Goal: Task Accomplishment & Management: Use online tool/utility

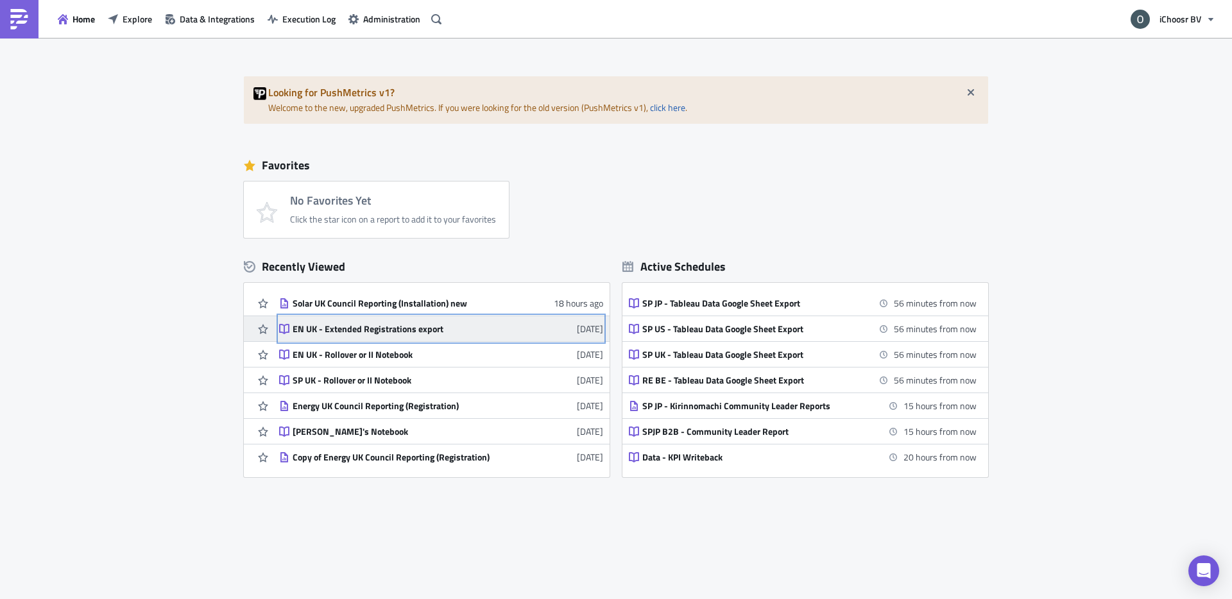
click at [357, 333] on div "EN UK - Extended Registrations export" at bounding box center [405, 329] width 225 height 12
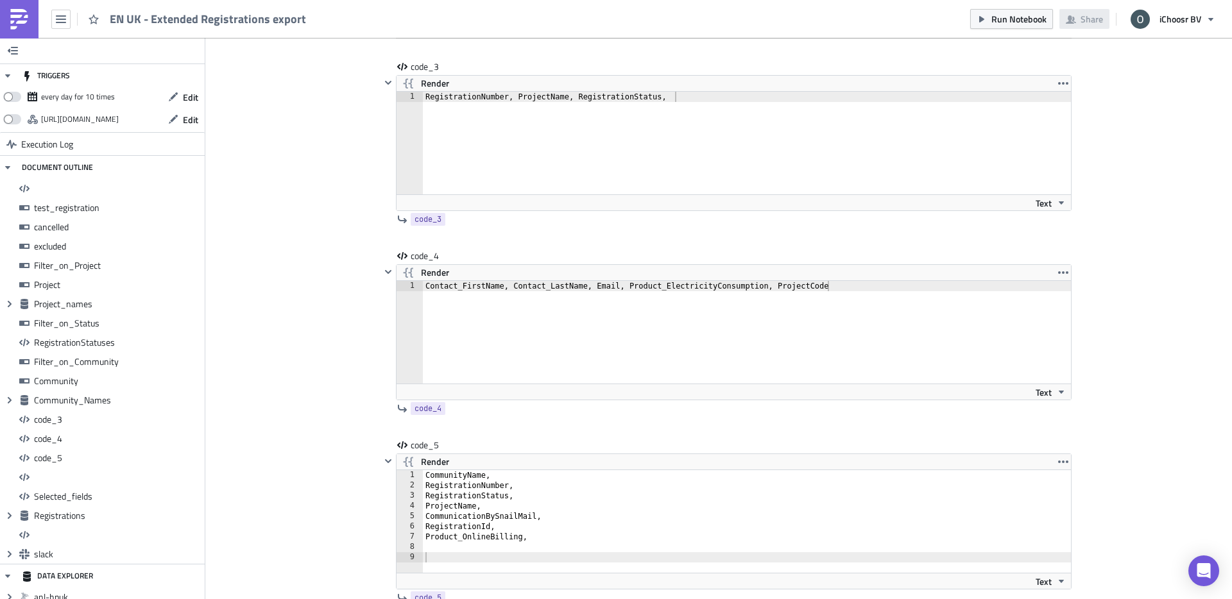
scroll to position [7275, 0]
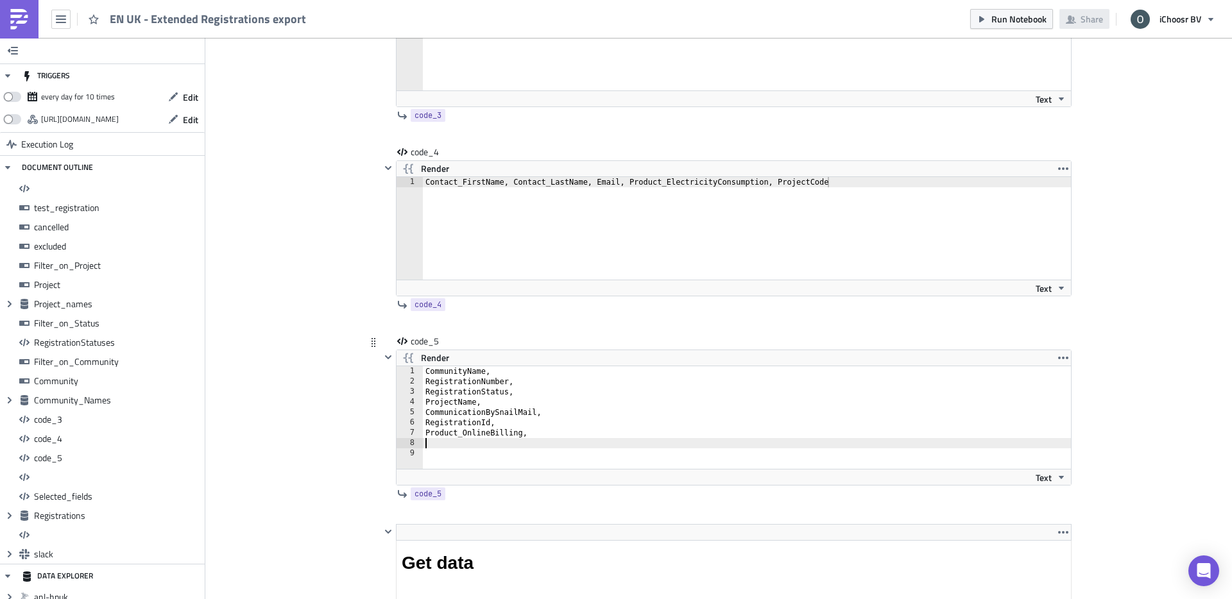
click at [437, 444] on div "CommunityName, RegistrationNumber, RegistrationStatus, ProjectName, Communicati…" at bounding box center [754, 427] width 663 height 123
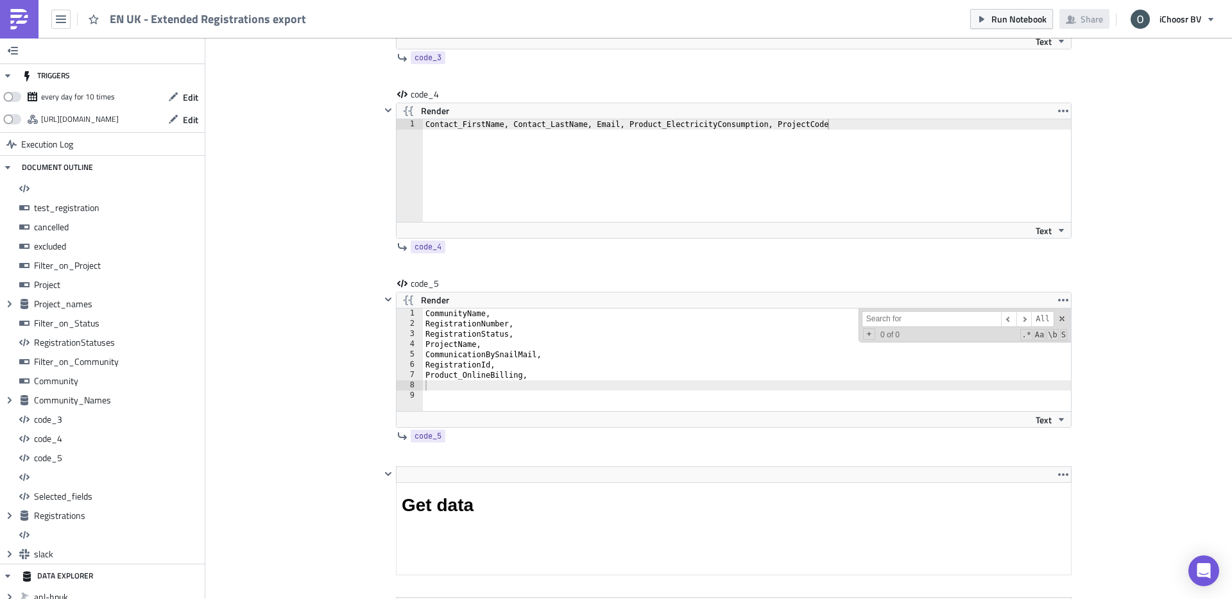
click at [1062, 318] on span at bounding box center [1061, 318] width 9 height 9
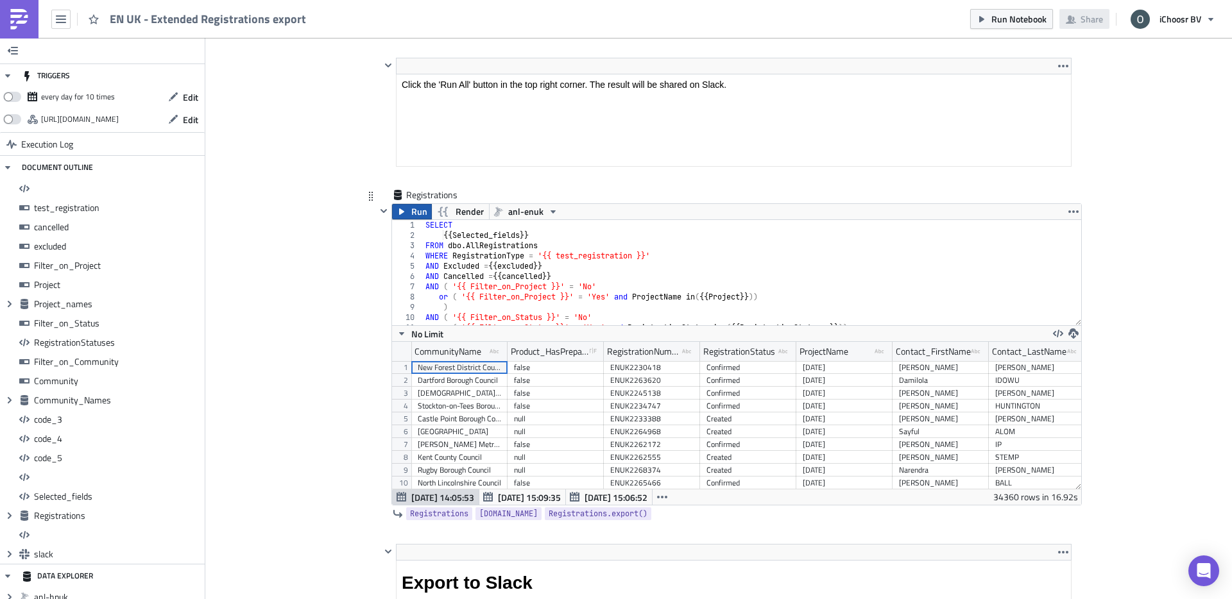
click at [404, 207] on icon "button" at bounding box center [401, 212] width 10 height 10
click at [1074, 330] on icon "button" at bounding box center [1073, 333] width 10 height 10
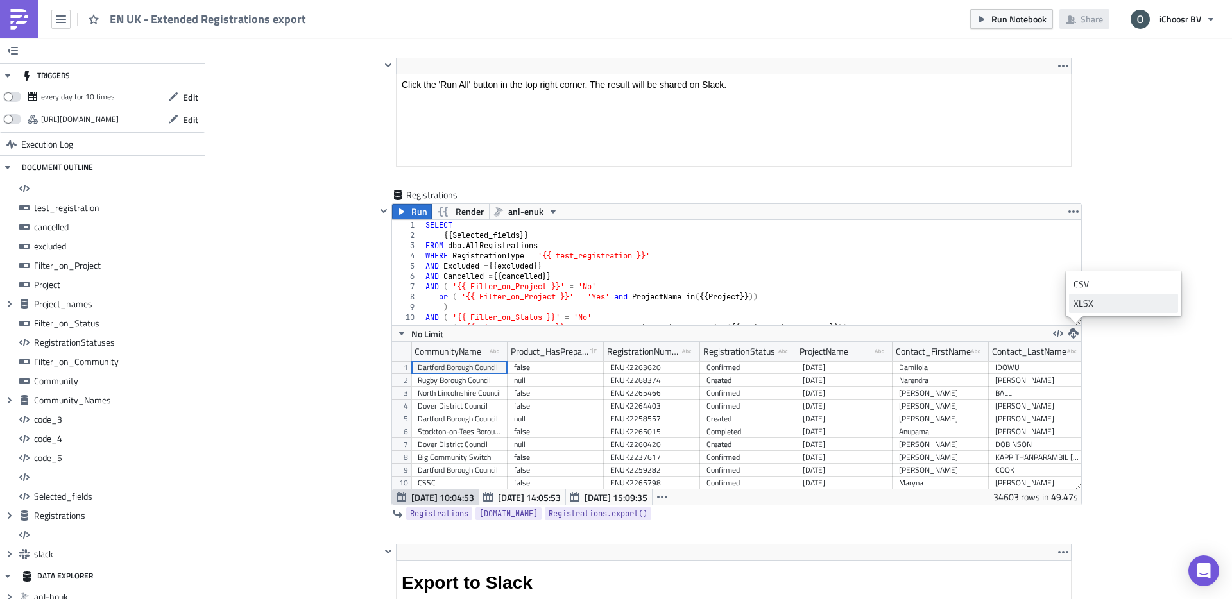
click at [1098, 298] on div "XLSX" at bounding box center [1123, 303] width 100 height 13
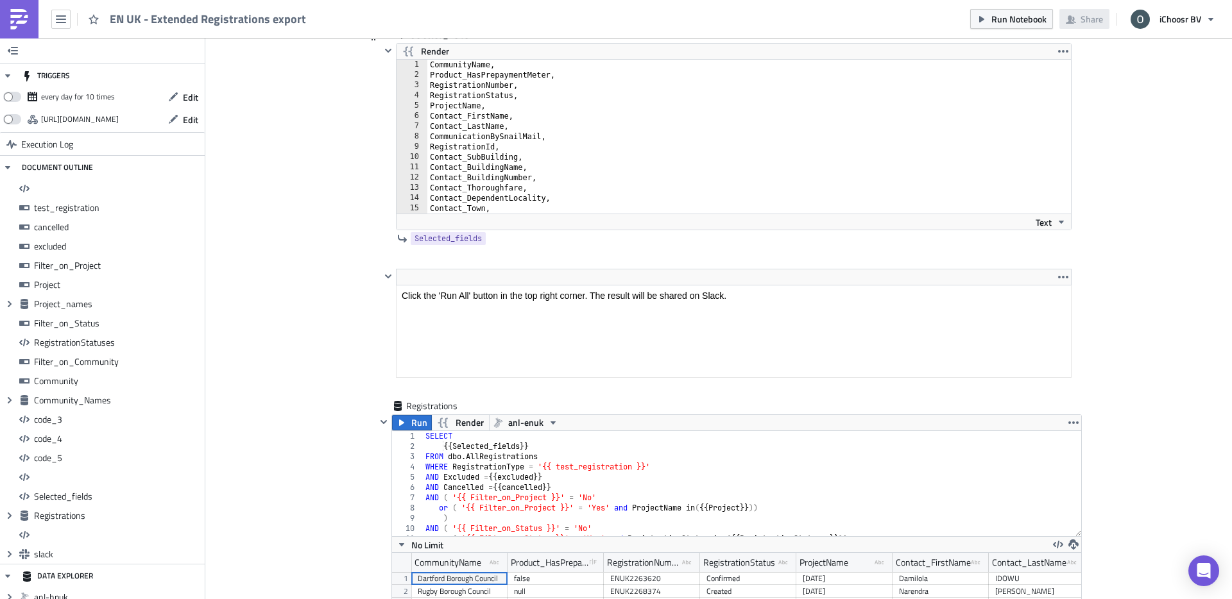
scroll to position [8045, 0]
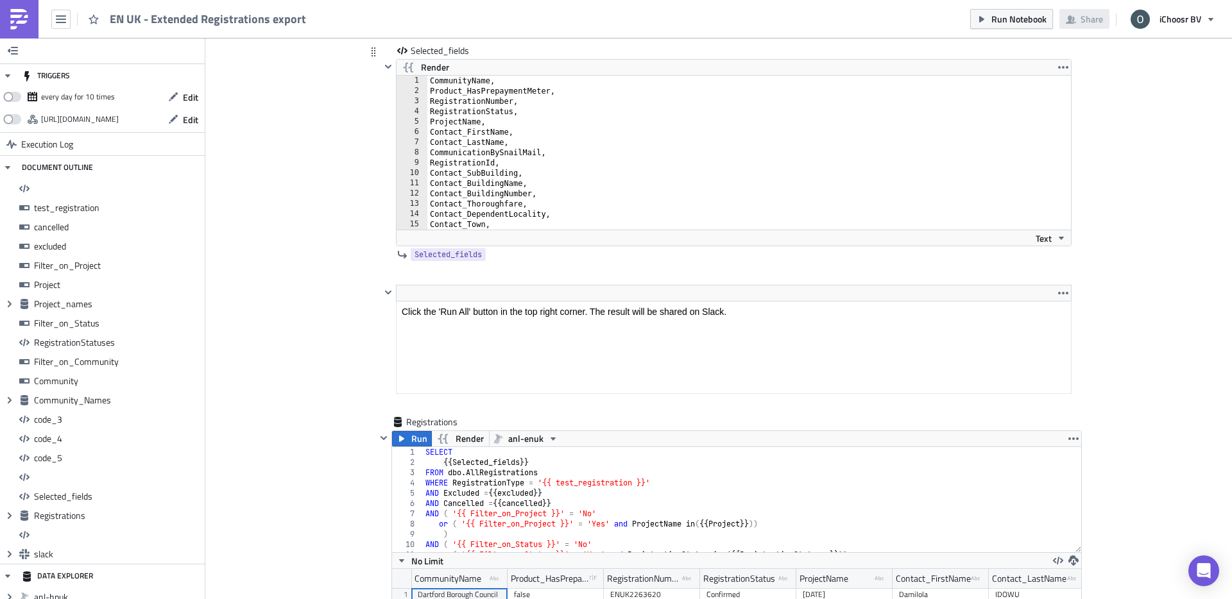
click at [493, 214] on div "CommunityName, Product_HasPrepaymentMeter, RegistrationNumber, RegistrationStat…" at bounding box center [756, 163] width 659 height 174
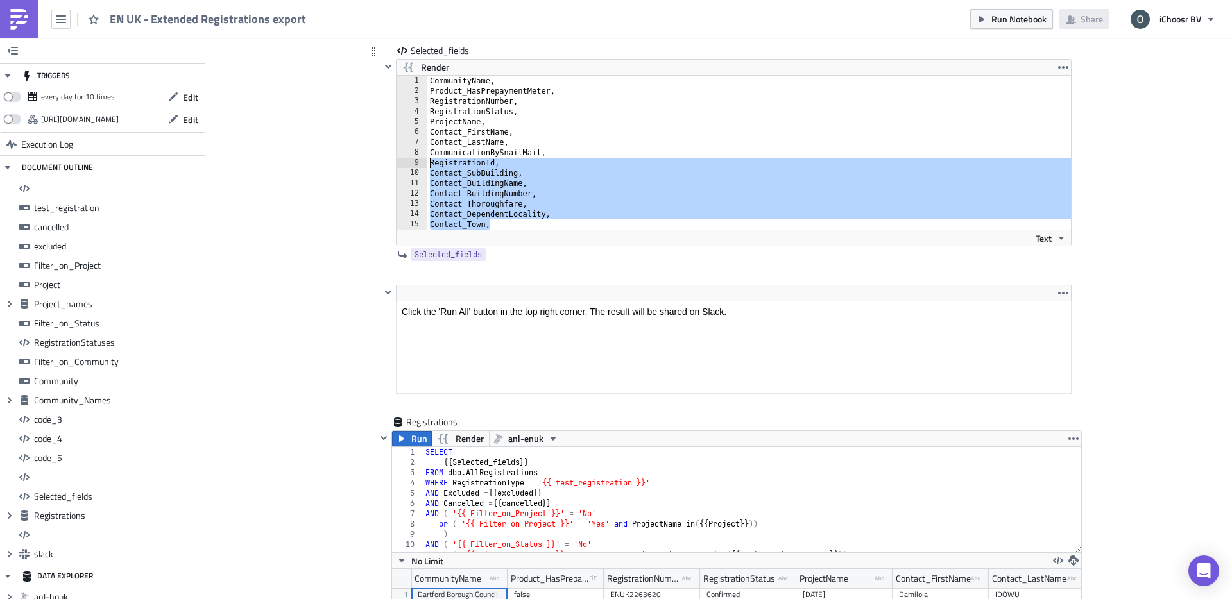
drag, startPoint x: 502, startPoint y: 226, endPoint x: 418, endPoint y: 160, distance: 107.4
click at [418, 160] on div "Contact_DependentLocality, 1 2 3 4 5 6 7 8 9 10 11 12 13 14 15 16 CommunityName…" at bounding box center [733, 153] width 674 height 154
type textarea "RegistrationId, Contact_SubBuilding,"
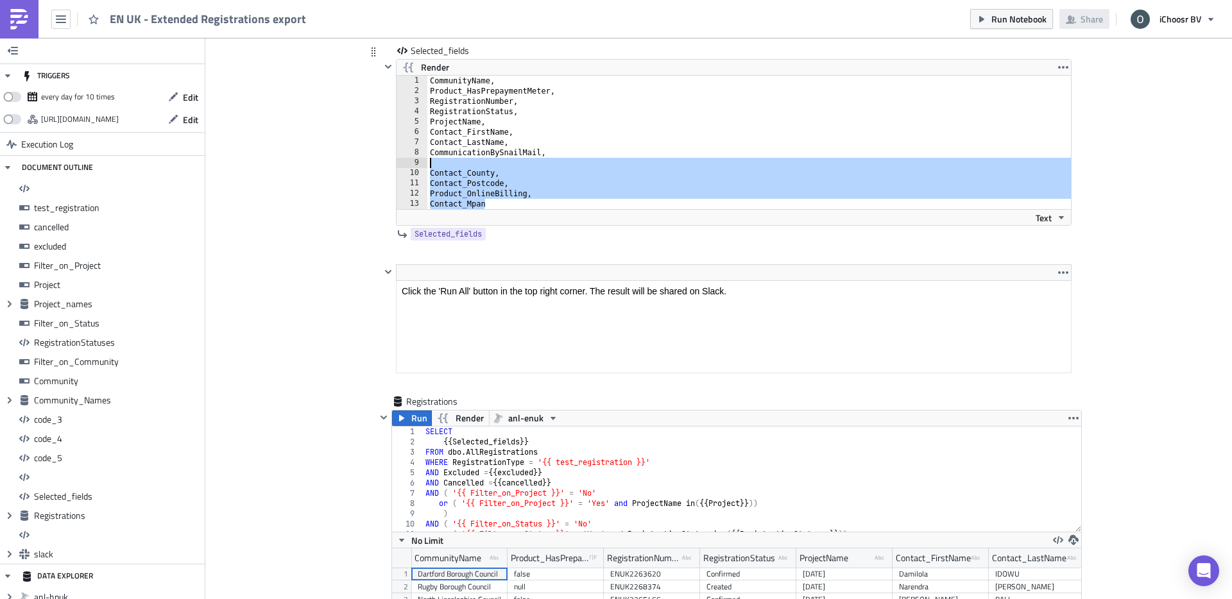
drag, startPoint x: 498, startPoint y: 200, endPoint x: 425, endPoint y: 169, distance: 79.6
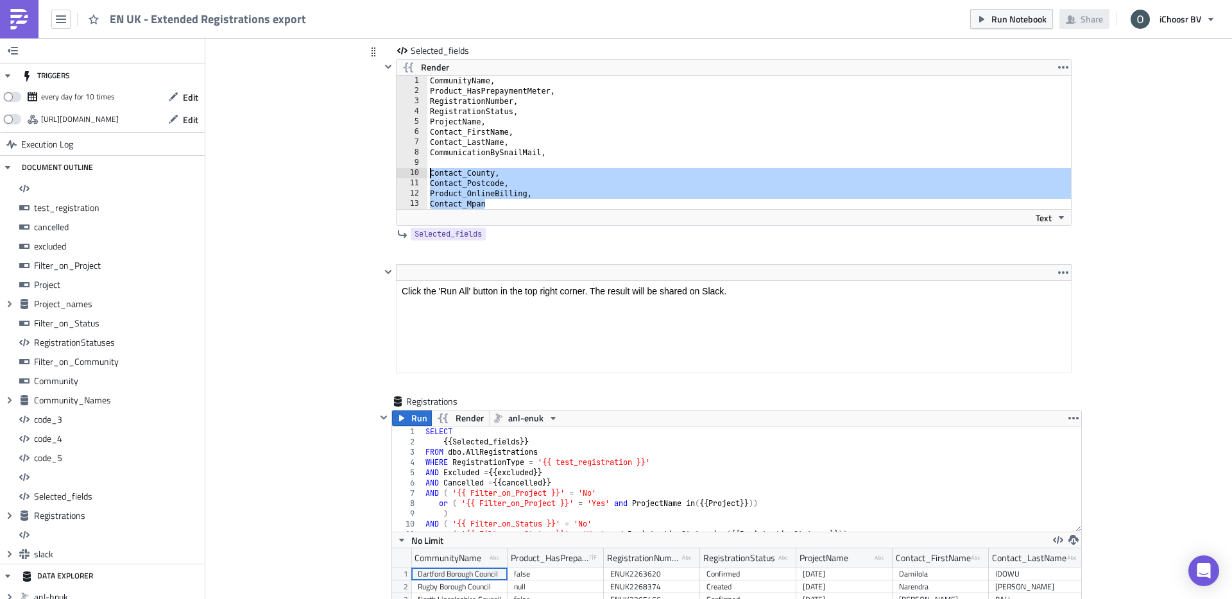
click at [425, 169] on div "1 2 3 4 5 6 7 8 9 10 11 12 13 CommunityName, Product_HasPrepaymentMeter, Regist…" at bounding box center [733, 142] width 674 height 133
type textarea "Contact_County, Contact_Postcode,"
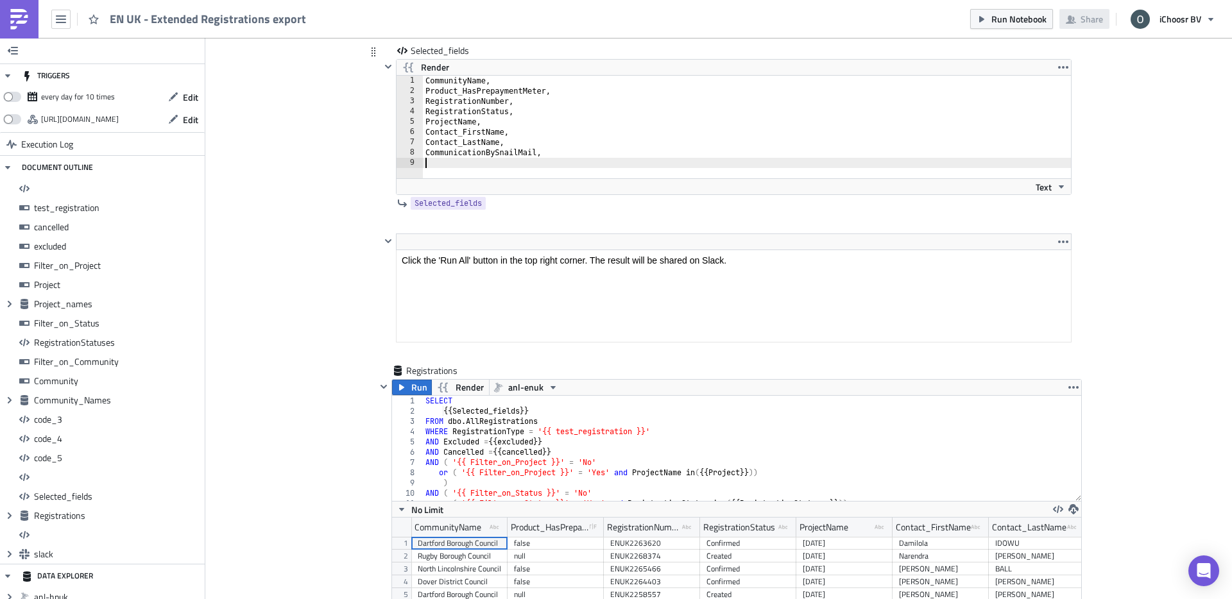
type textarea "CommunicationBySnailMail,"
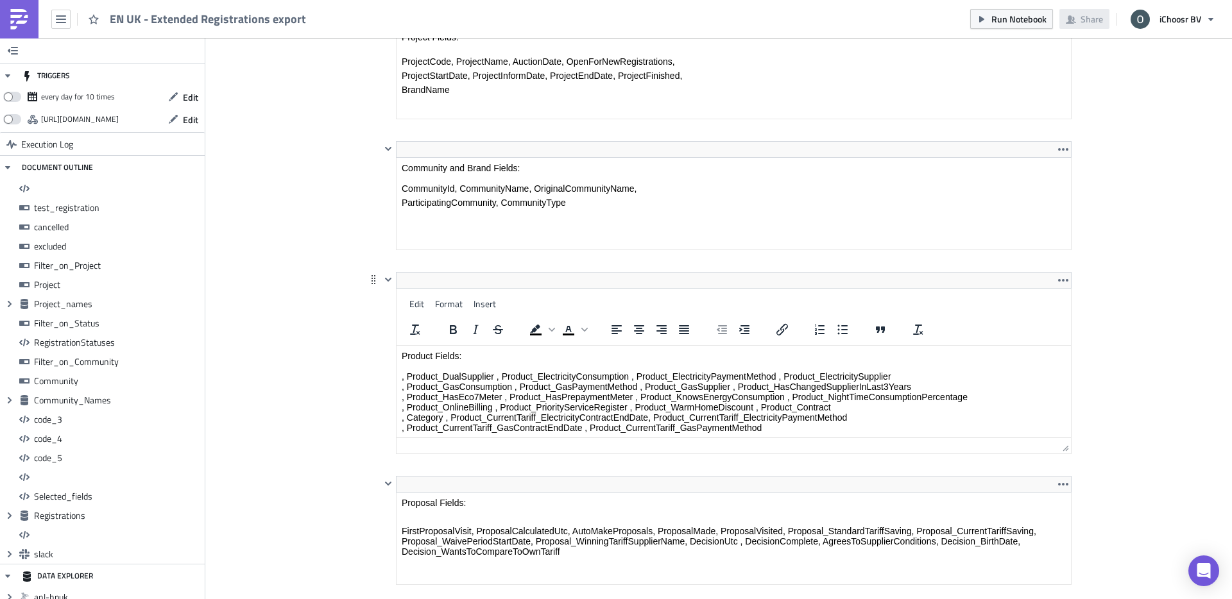
click at [477, 346] on html "Product Fields: , Product_DualSupplier , Product_ElectricityConsumption , Produ…" at bounding box center [733, 392] width 674 height 92
drag, startPoint x: 496, startPoint y: 373, endPoint x: 410, endPoint y: 373, distance: 86.0
click at [410, 373] on p "Product Fields: , Product_DualSupplier , Product_ElectricityConsumption , Produ…" at bounding box center [734, 392] width 664 height 82
copy p "Product_DualSupplier"
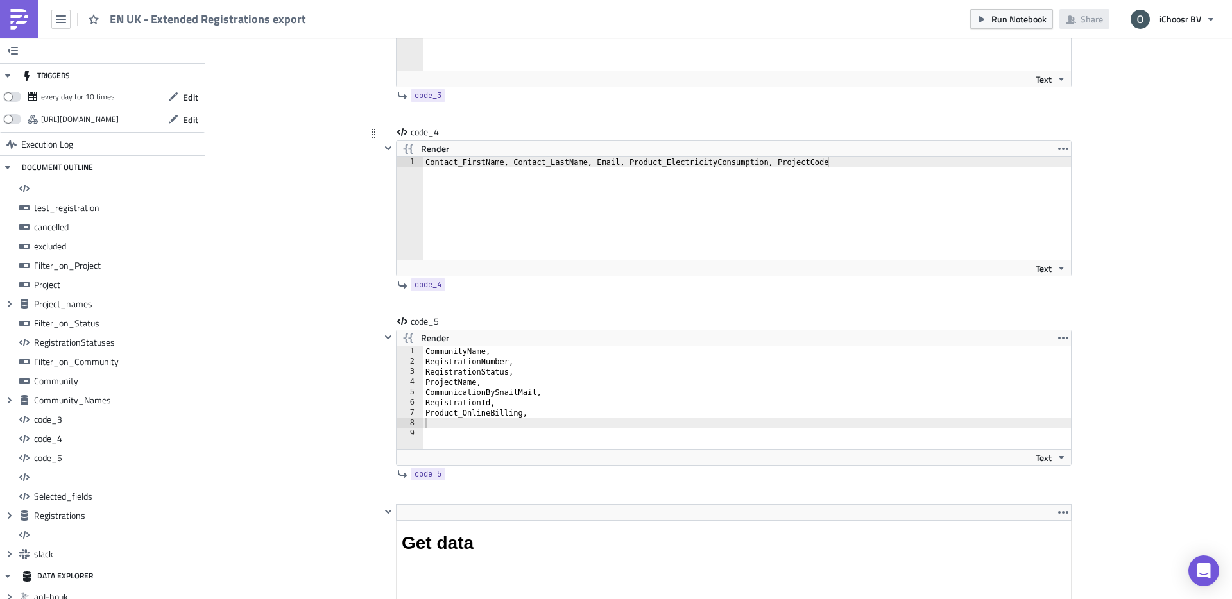
scroll to position [7464, 0]
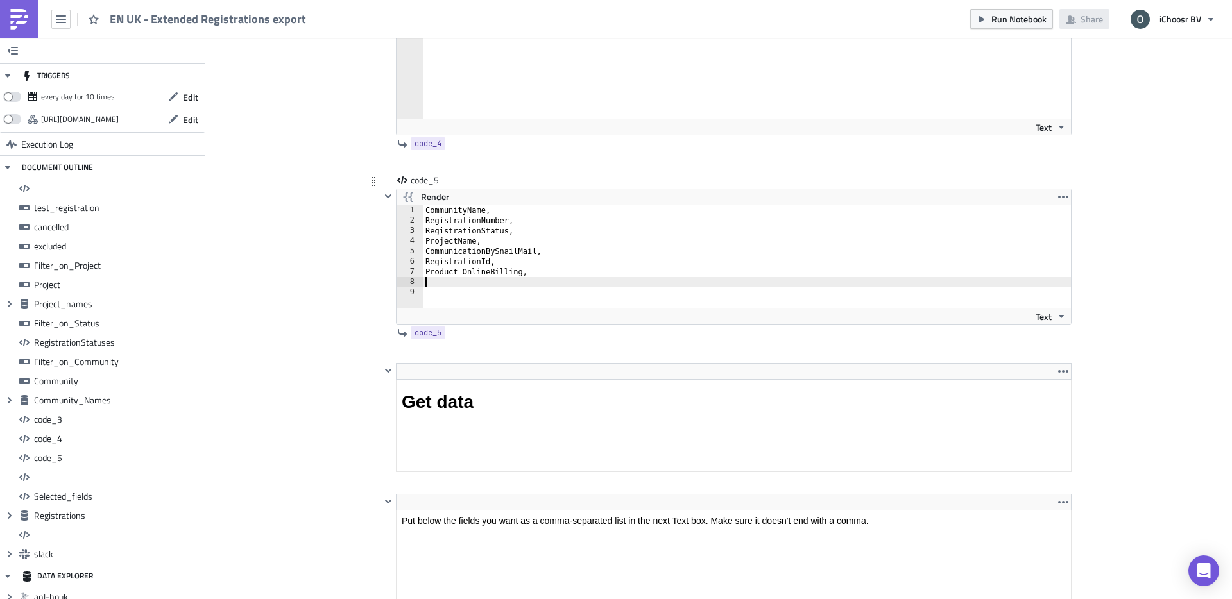
click at [523, 328] on div "CommunityName, RegistrationNumber, RegistrationStatus, ProjectName, Communicati…" at bounding box center [754, 266] width 663 height 123
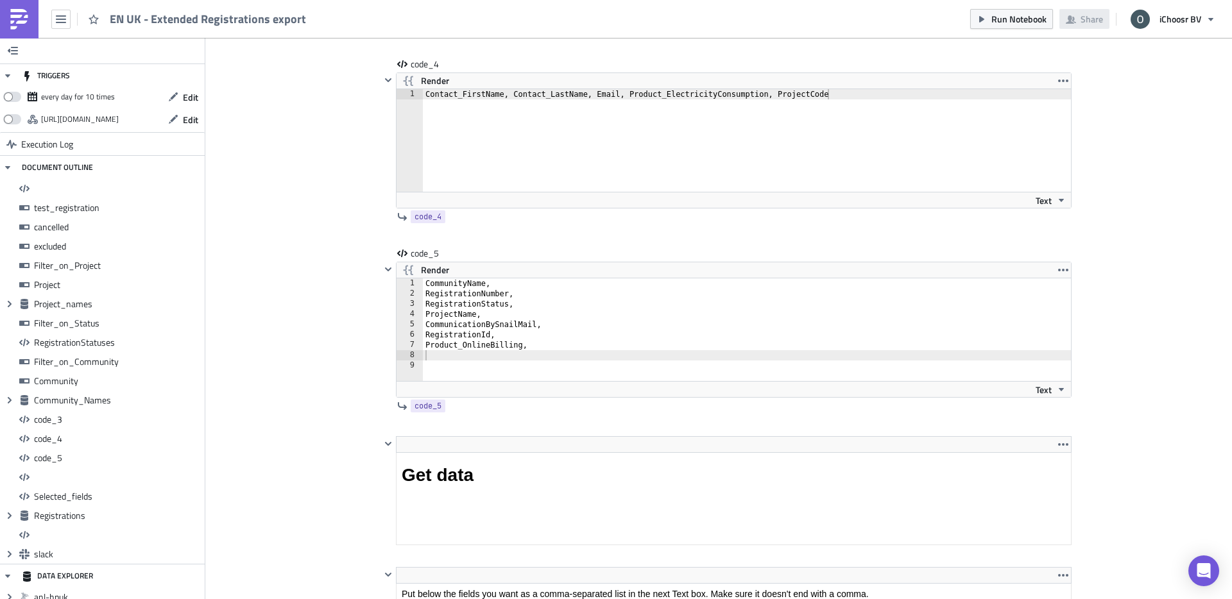
scroll to position [6202, 0]
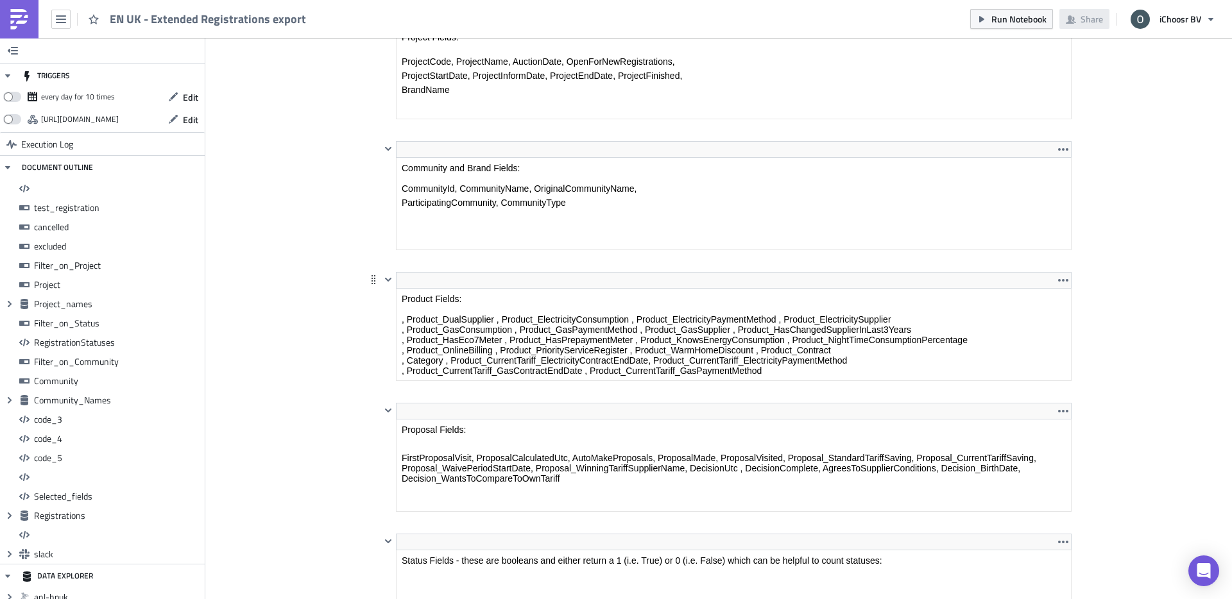
drag, startPoint x: 490, startPoint y: 328, endPoint x: 887, endPoint y: 617, distance: 490.8
click at [490, 289] on html "Product Fields: , Product_DualSupplier , Product_ElectricityConsumption , Produ…" at bounding box center [733, 335] width 674 height 92
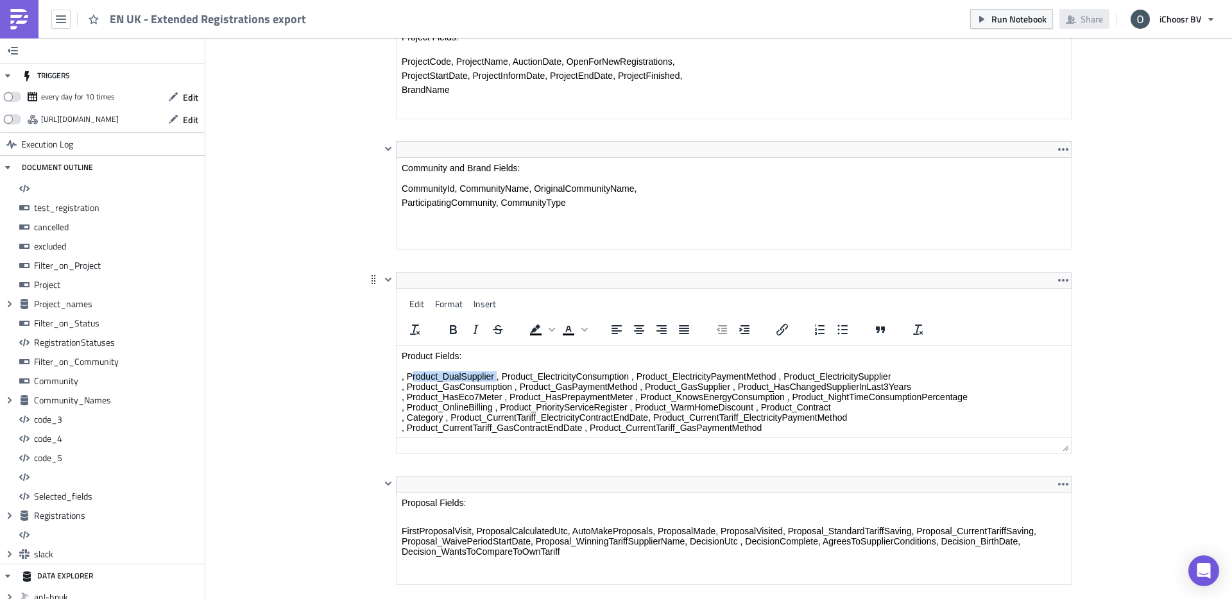
drag, startPoint x: 496, startPoint y: 378, endPoint x: 411, endPoint y: 380, distance: 84.7
click at [411, 380] on p "Product Fields: , Product_DualSupplier , Product_ElectricityConsumption , Produ…" at bounding box center [734, 392] width 664 height 82
copy p "Product_DualSupplier"
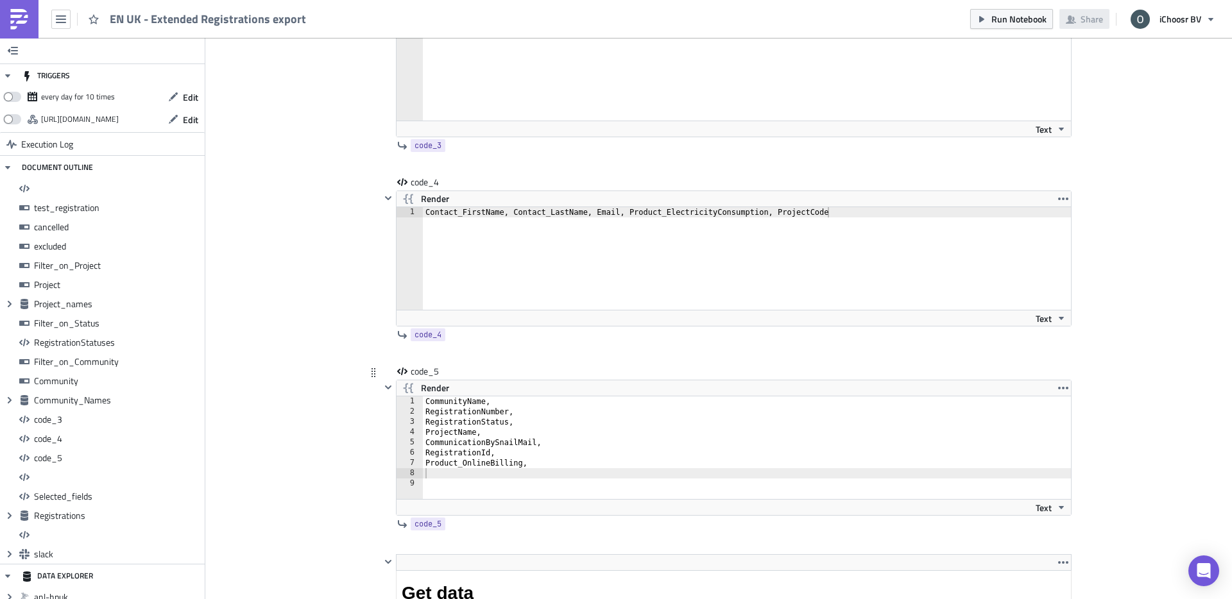
scroll to position [7273, 0]
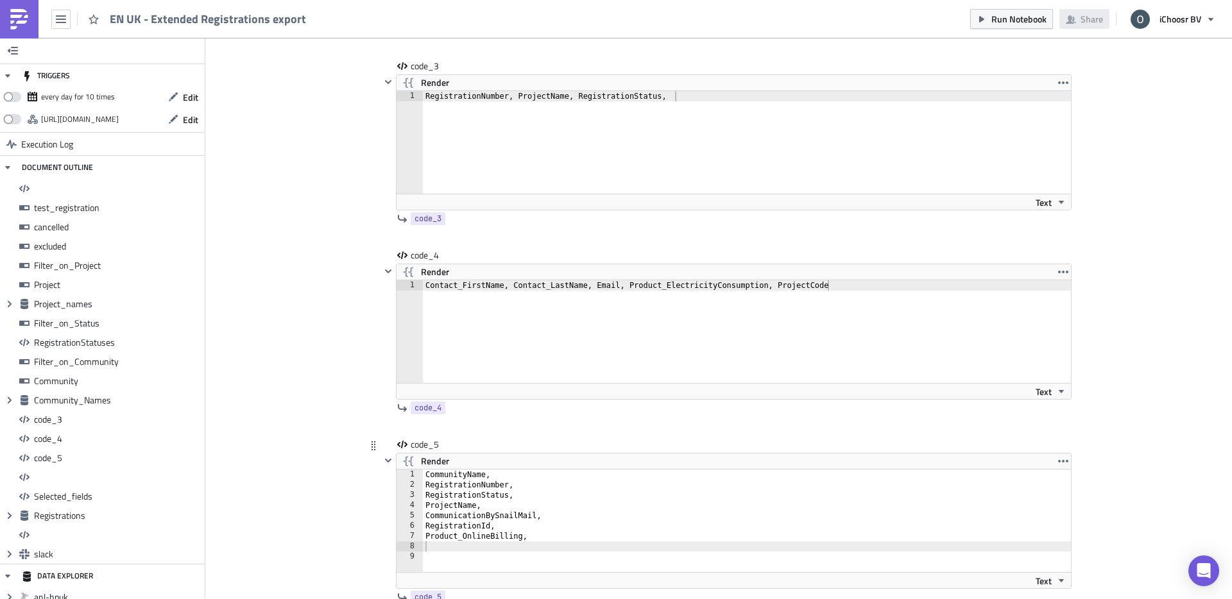
click at [443, 473] on div "CommunityName, RegistrationNumber, RegistrationStatus, ProjectName, Communicati…" at bounding box center [754, 531] width 663 height 123
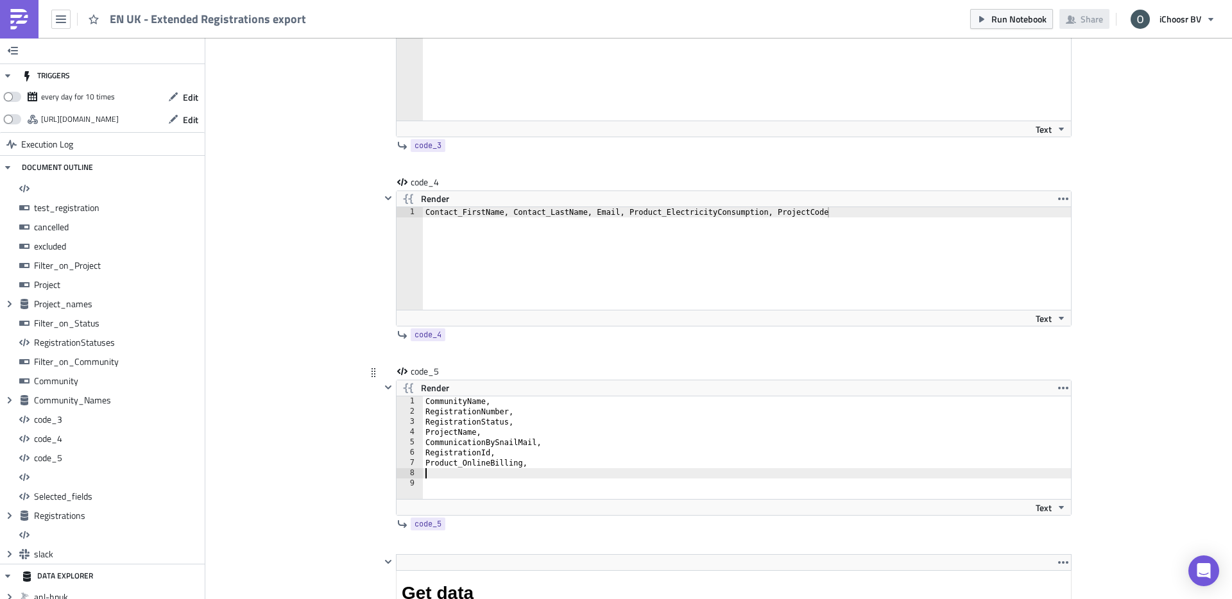
paste textarea "Product_DualSupplier"
type textarea "Product_DualSupplier,"
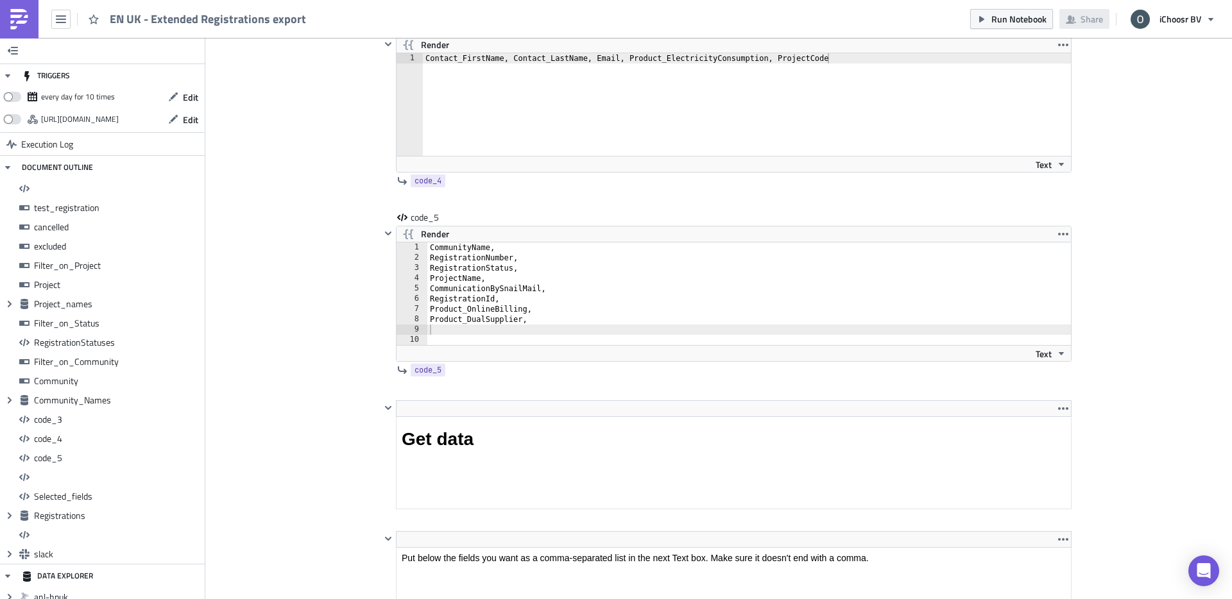
scroll to position [6202, 0]
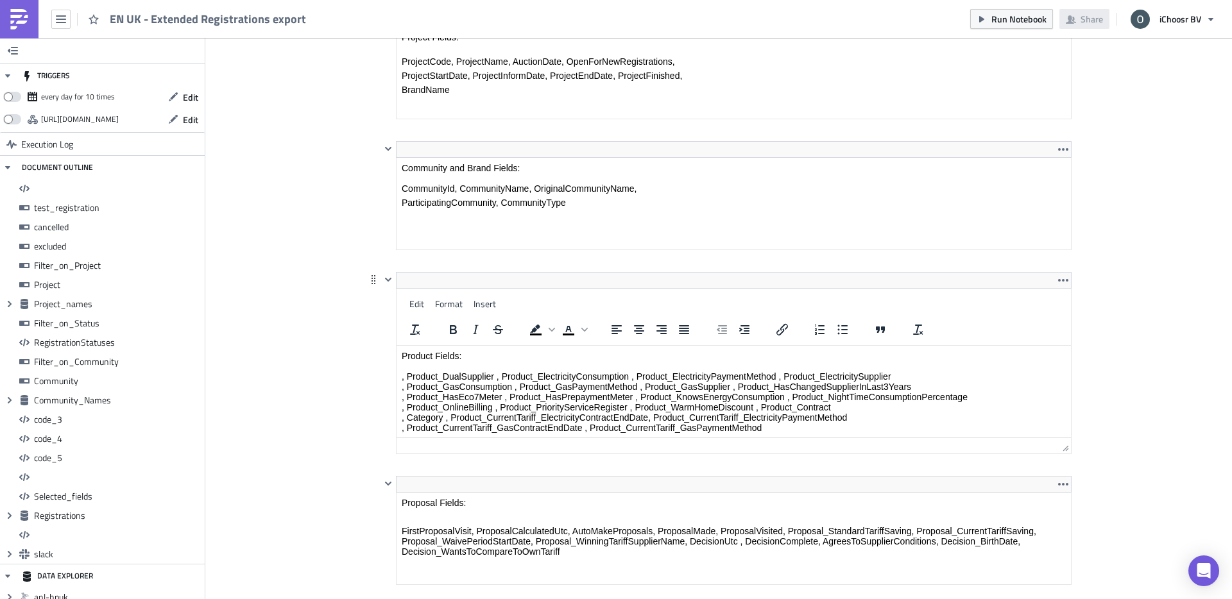
click at [769, 346] on html "Product Fields: , Product_DualSupplier , Product_ElectricityConsumption , Produ…" at bounding box center [733, 392] width 674 height 92
drag, startPoint x: 785, startPoint y: 378, endPoint x: 892, endPoint y: 378, distance: 107.8
click at [892, 378] on p "Product Fields: , Product_DualSupplier , Product_ElectricityConsumption , Produ…" at bounding box center [734, 392] width 664 height 82
copy p "Product_ElectricitySupplier"
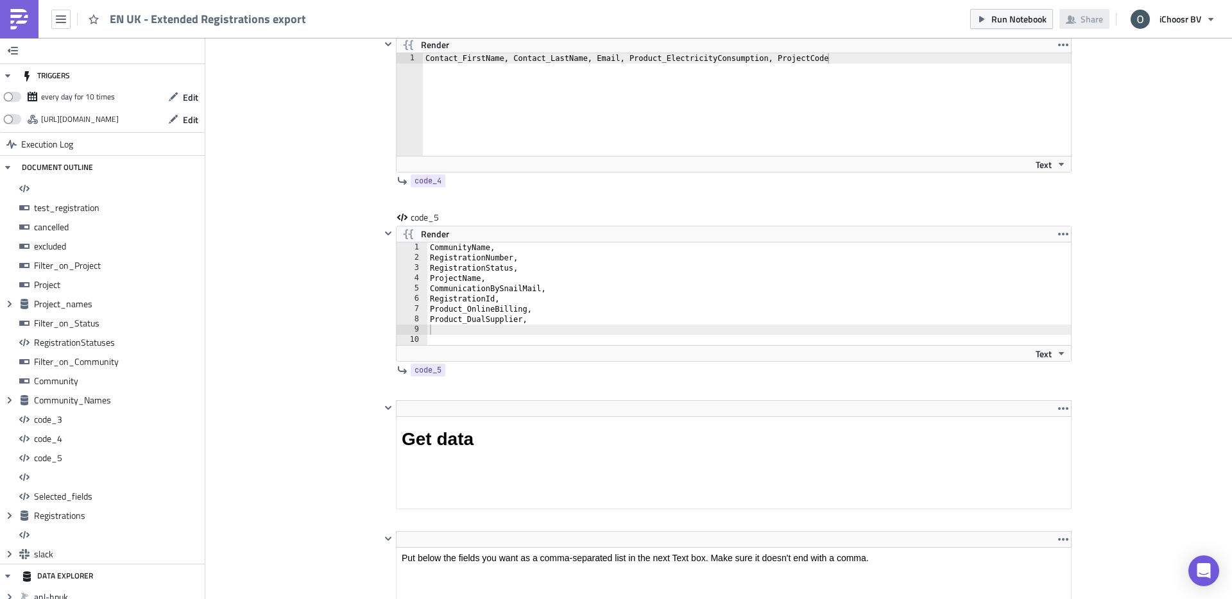
scroll to position [6424, 0]
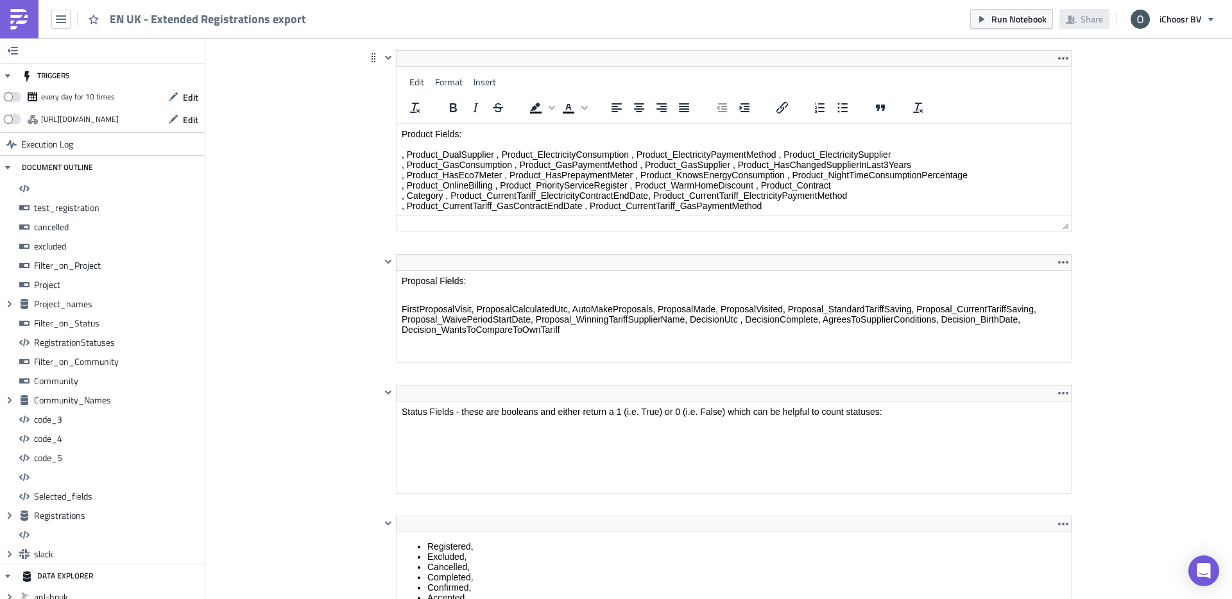
click at [855, 162] on p "Product Fields: , Product_DualSupplier , Product_ElectricityConsumption , Produ…" at bounding box center [734, 170] width 664 height 82
drag, startPoint x: 892, startPoint y: 156, endPoint x: 787, endPoint y: 158, distance: 105.2
click at [787, 158] on p "Product Fields: , Product_DualSupplier , Product_ElectricityConsumption , Produ…" at bounding box center [734, 170] width 664 height 82
copy p "Product_ElectricitySupplier"
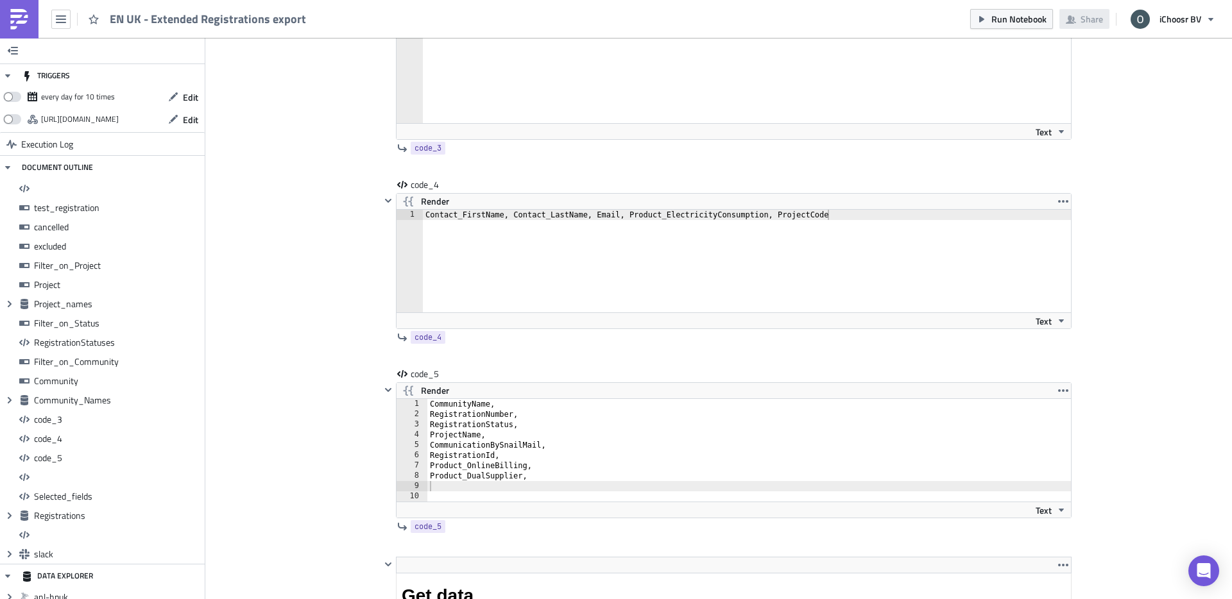
scroll to position [7366, 0]
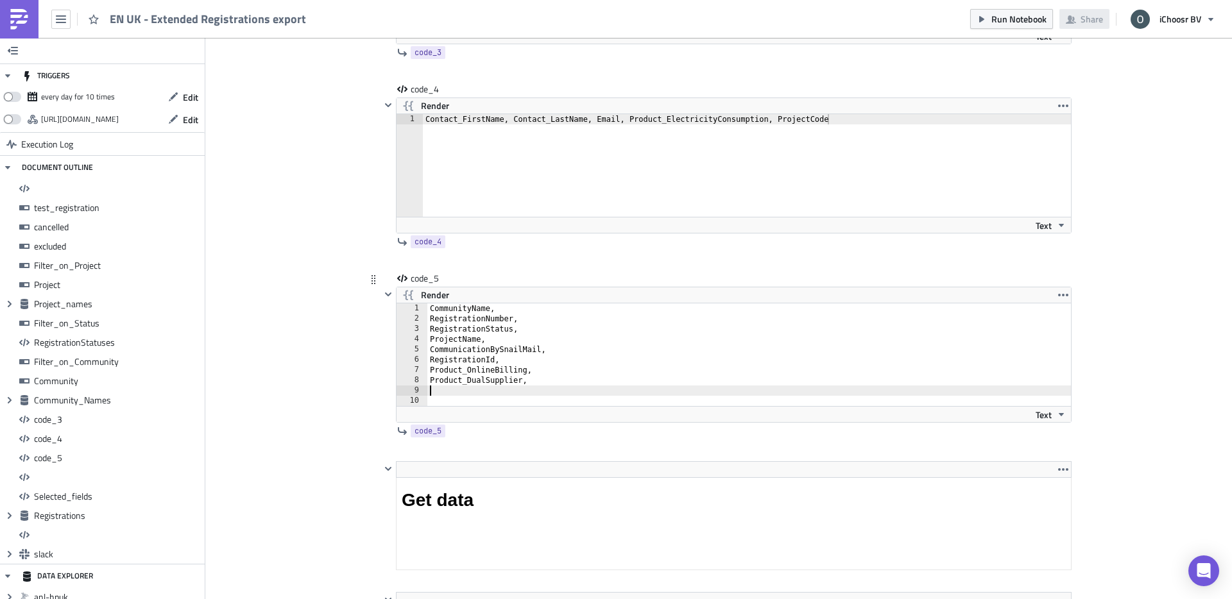
click at [473, 427] on div "CommunityName, RegistrationNumber, RegistrationStatus, ProjectName, Communicati…" at bounding box center [756, 364] width 659 height 123
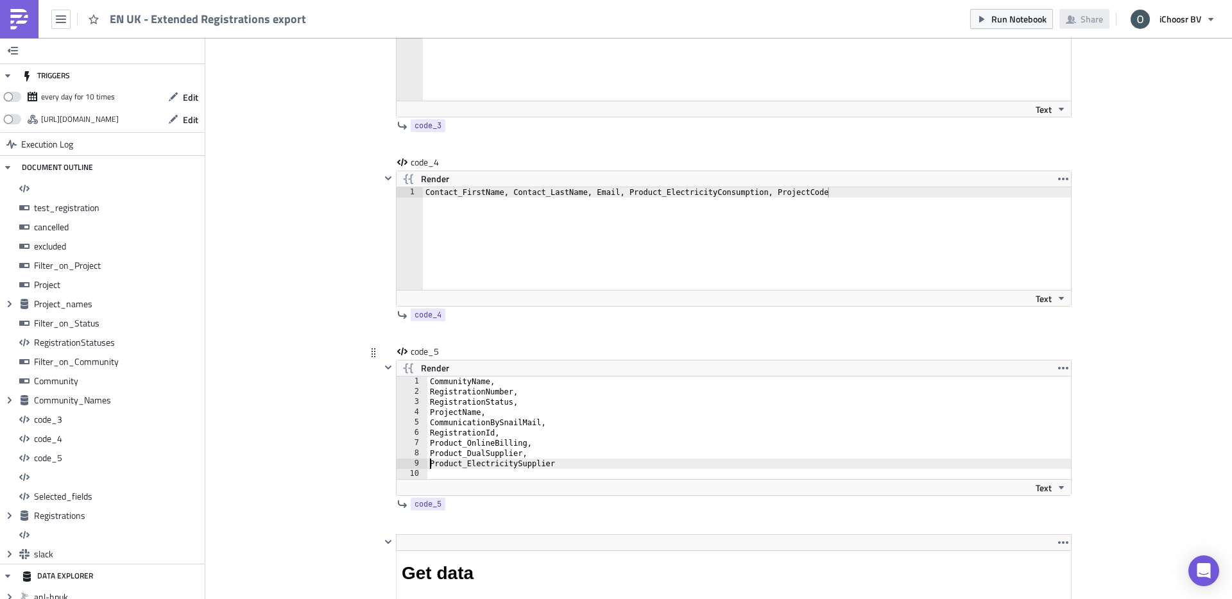
click at [432, 464] on div "CommunityName, RegistrationNumber, RegistrationStatus, ProjectName, Communicati…" at bounding box center [756, 438] width 659 height 123
click at [579, 458] on div "CommunityName, RegistrationNumber, RegistrationStatus, ProjectName, Communicati…" at bounding box center [756, 438] width 659 height 123
click at [577, 463] on div "CommunityName, RegistrationNumber, RegistrationStatus, ProjectName, Communicati…" at bounding box center [756, 438] width 659 height 123
type textarea "Product_ElectricitySupplier,"
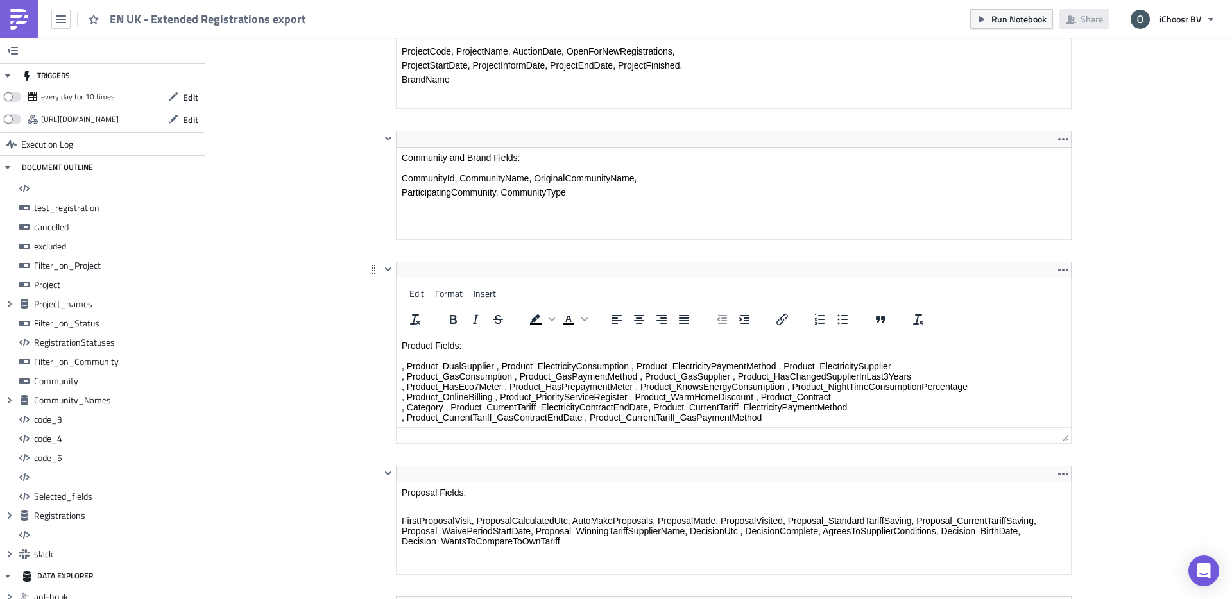
click at [745, 335] on html "Product Fields: , Product_DualSupplier , Product_ElectricityConsumption , Produ…" at bounding box center [733, 381] width 674 height 92
drag, startPoint x: 738, startPoint y: 375, endPoint x: 904, endPoint y: 375, distance: 166.8
click at [904, 375] on p "Product Fields: , Product_DualSupplier , Product_ElectricityConsumption , Produ…" at bounding box center [734, 382] width 664 height 82
click at [631, 399] on p "Product Fields: , Product_DualSupplier , Product_ElectricityConsumption , Produ…" at bounding box center [734, 382] width 664 height 82
click at [708, 372] on p "Product Fields: , Product_DualSupplier , Product_ElectricityConsumption , Produ…" at bounding box center [734, 382] width 664 height 82
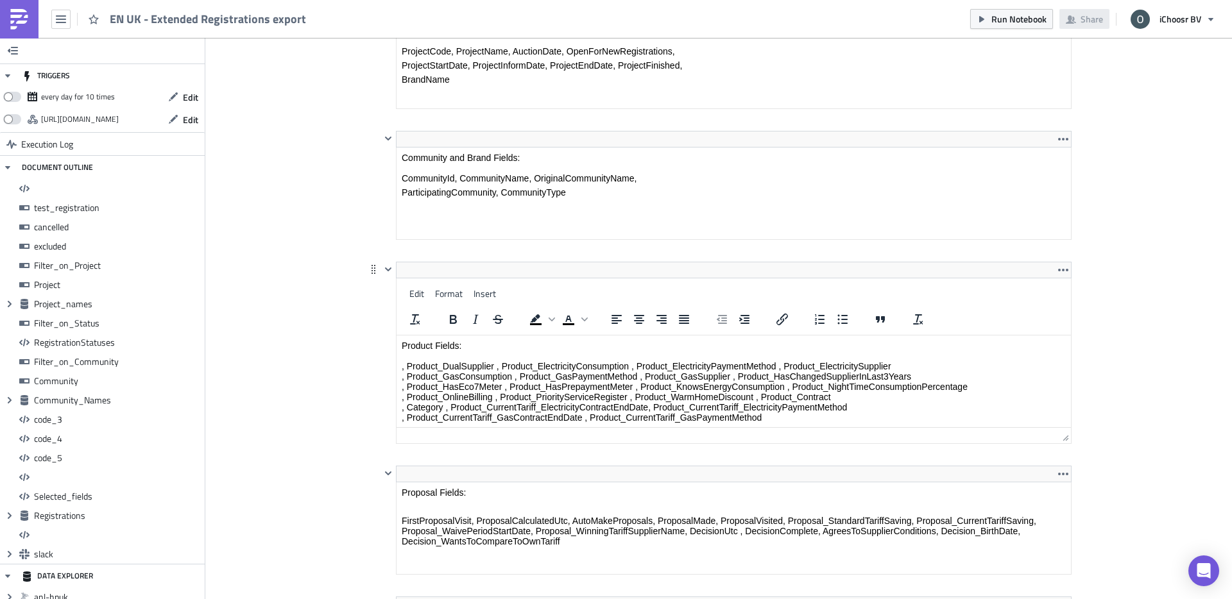
drag, startPoint x: 728, startPoint y: 377, endPoint x: 658, endPoint y: 377, distance: 69.9
click at [658, 377] on p "Product Fields: , Product_DualSupplier , Product_ElectricityConsumption , Produ…" at bounding box center [734, 382] width 664 height 82
drag, startPoint x: 646, startPoint y: 377, endPoint x: 730, endPoint y: 380, distance: 84.1
click at [730, 380] on p "Product Fields: , Product_DualSupplier , Product_ElectricityConsumption , Produ…" at bounding box center [734, 382] width 664 height 82
copy p "Product_GasSupplier"
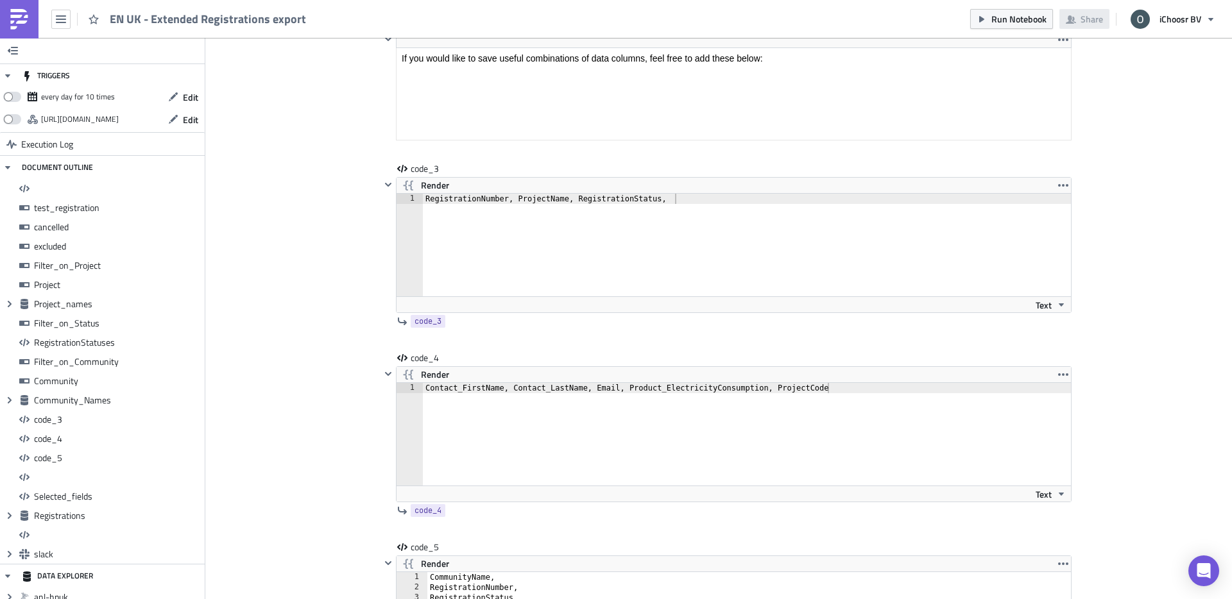
scroll to position [7249, 0]
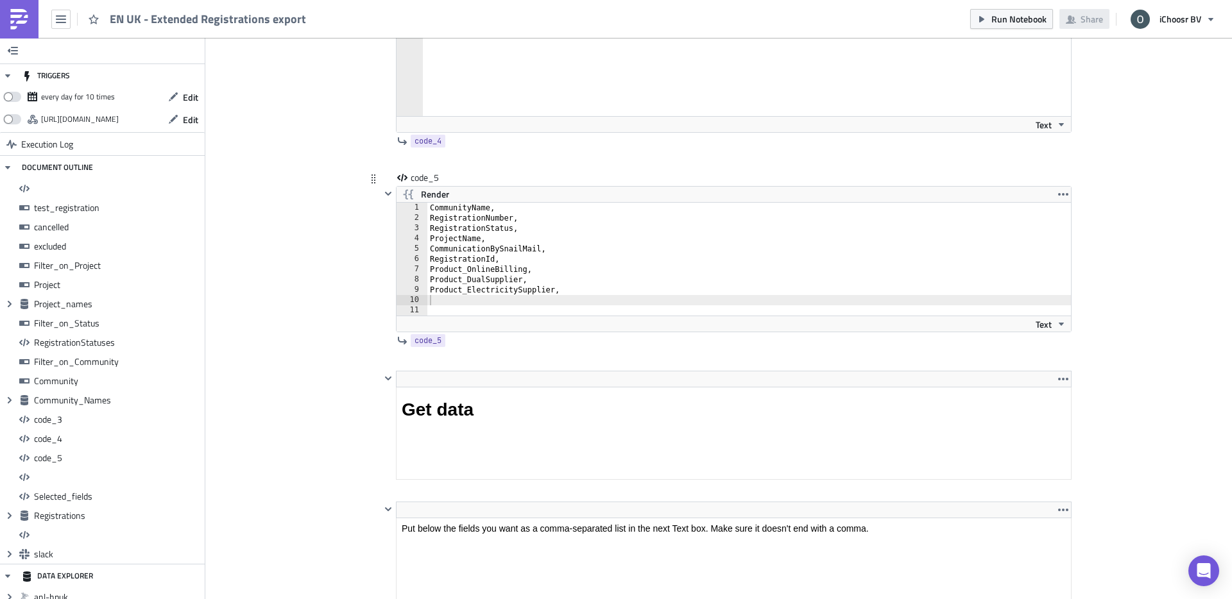
type textarea "Product_ElectricitySupplier,"
click at [475, 295] on div "CommunityName, RegistrationNumber, RegistrationStatus, ProjectName, Communicati…" at bounding box center [748, 269] width 643 height 133
click at [474, 300] on div "CommunityName, RegistrationNumber, RegistrationStatus, ProjectName, Communicati…" at bounding box center [748, 269] width 643 height 133
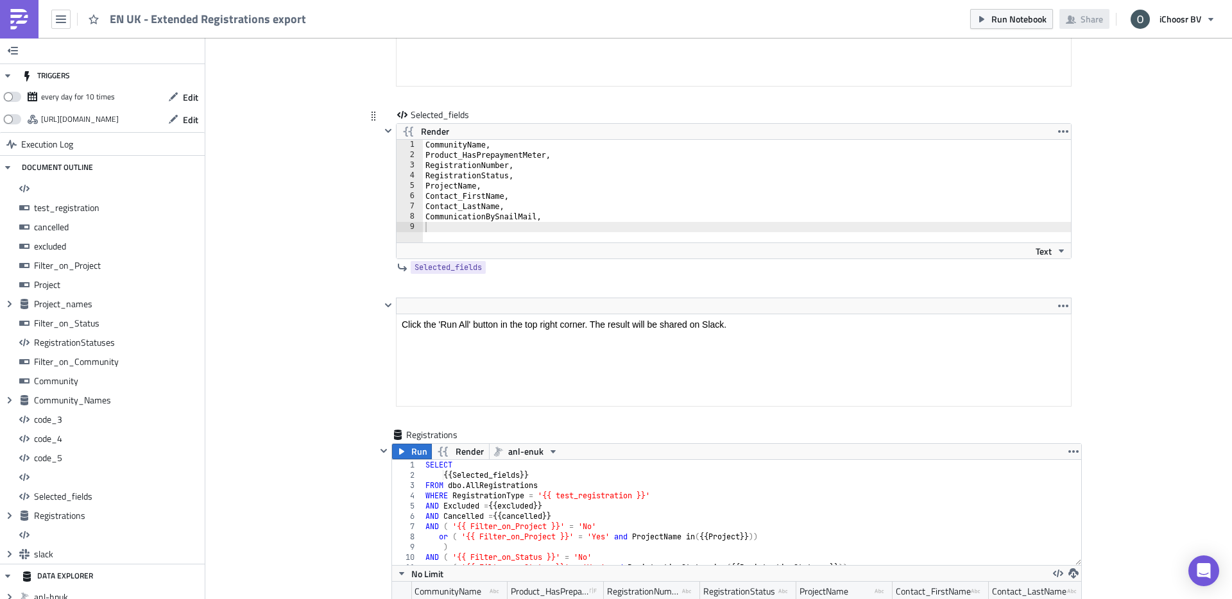
scroll to position [8048, 0]
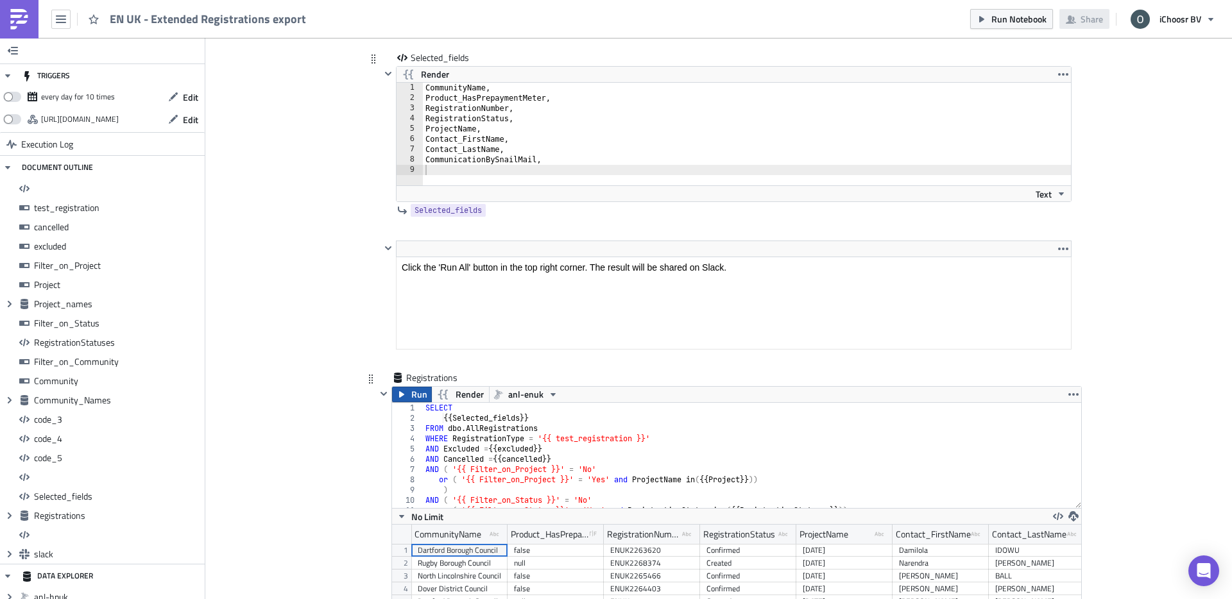
click at [412, 393] on span "Run" at bounding box center [419, 394] width 16 height 15
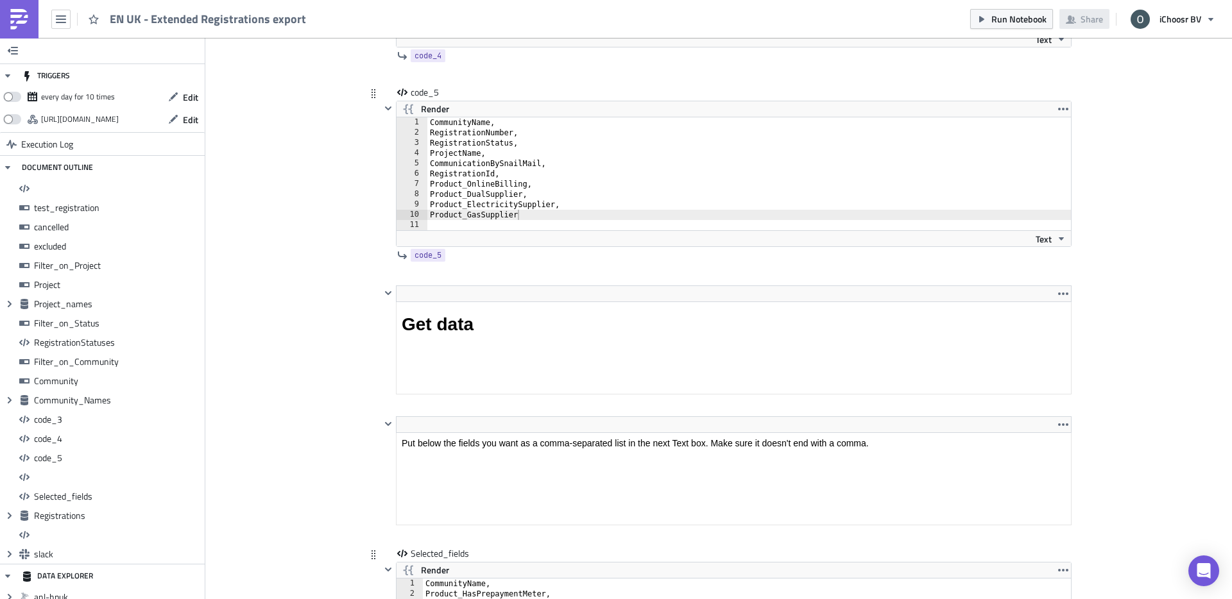
scroll to position [7543, 0]
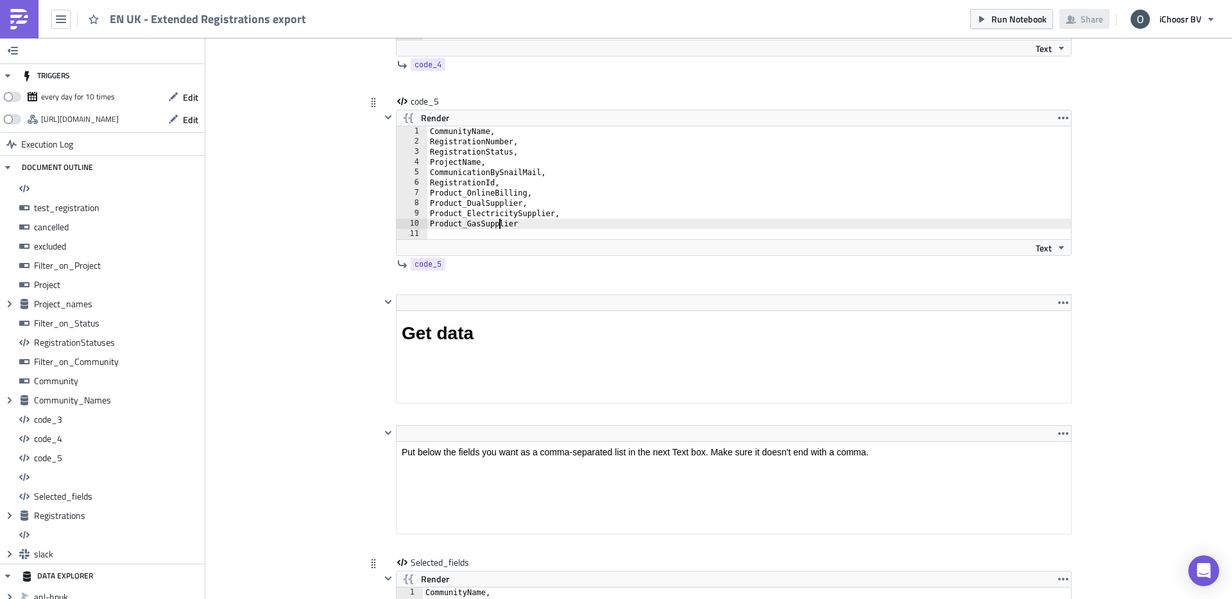
click at [500, 229] on div "CommunityName, RegistrationNumber, RegistrationStatus, ProjectName, Communicati…" at bounding box center [748, 192] width 643 height 133
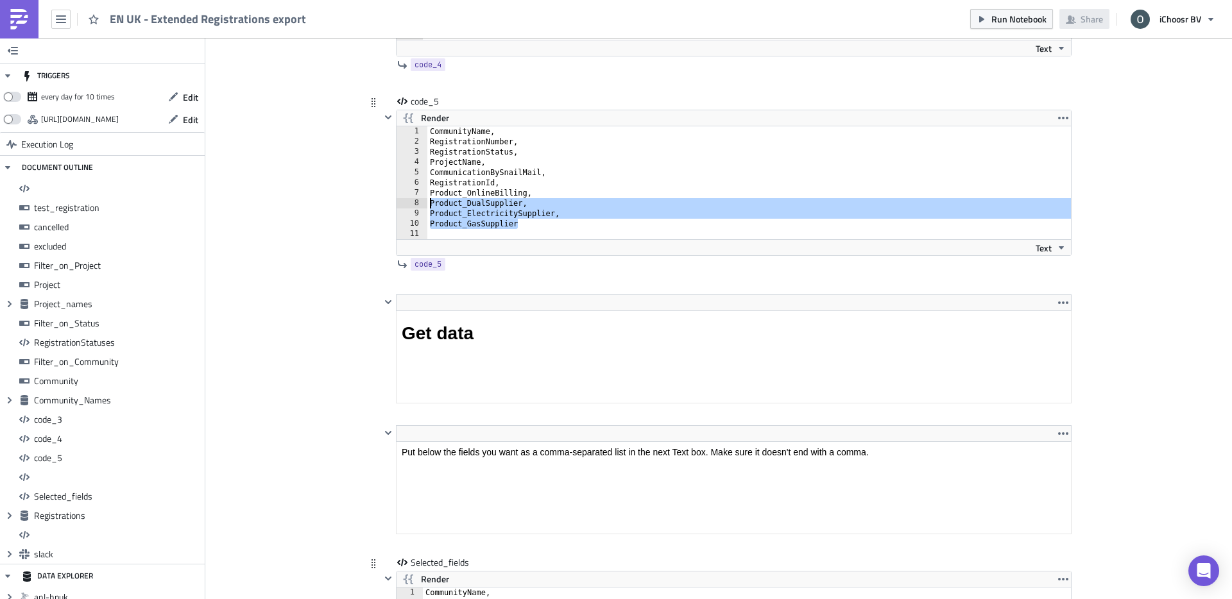
drag, startPoint x: 528, startPoint y: 228, endPoint x: 424, endPoint y: 201, distance: 107.2
click at [424, 201] on div "Product_GasSupplier 1 2 3 4 5 6 7 8 9 10 11 CommunityName, RegistrationNumber, …" at bounding box center [733, 182] width 674 height 113
type textarea "Product_DualSupplier, Product_ElectricitySupplier,"
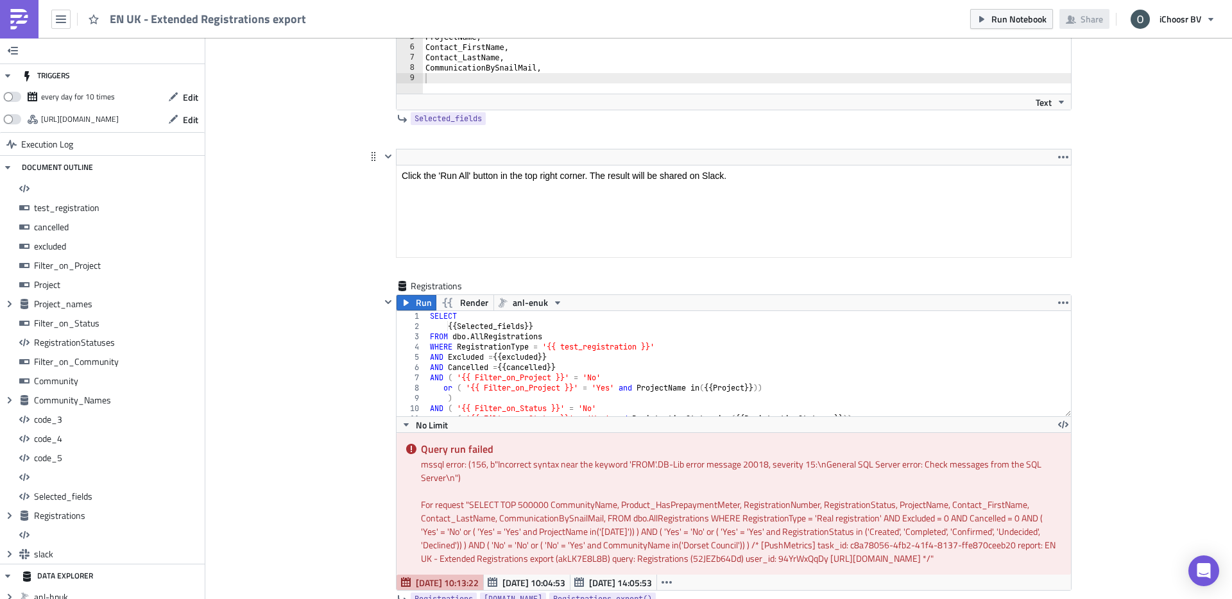
scroll to position [8123, 0]
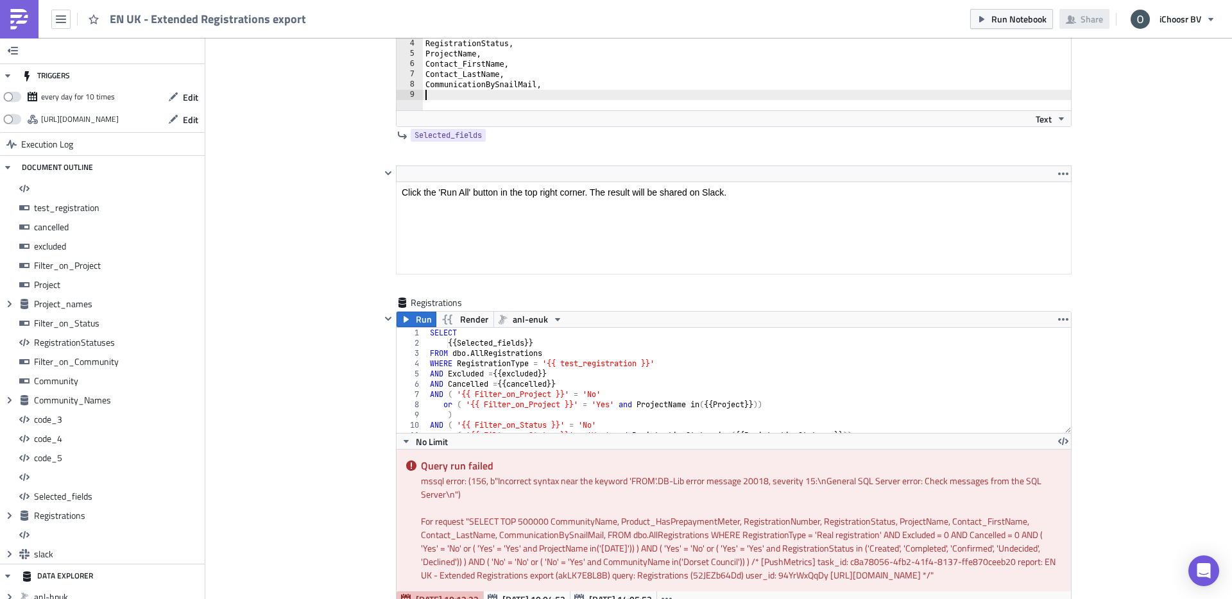
click at [437, 99] on div "CommunityName, Product_HasPrepaymentMeter, RegistrationNumber, RegistrationStat…" at bounding box center [747, 69] width 649 height 123
paste textarea "Product_GasSupplier"
type textarea "Product_GasSupplier"
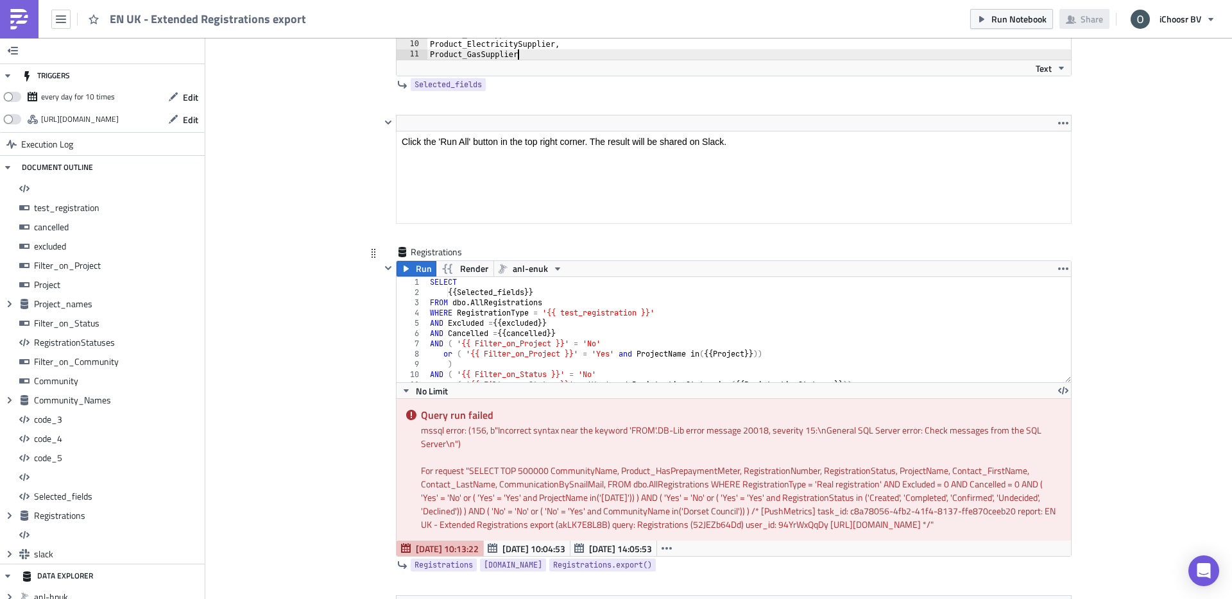
scroll to position [8190, 0]
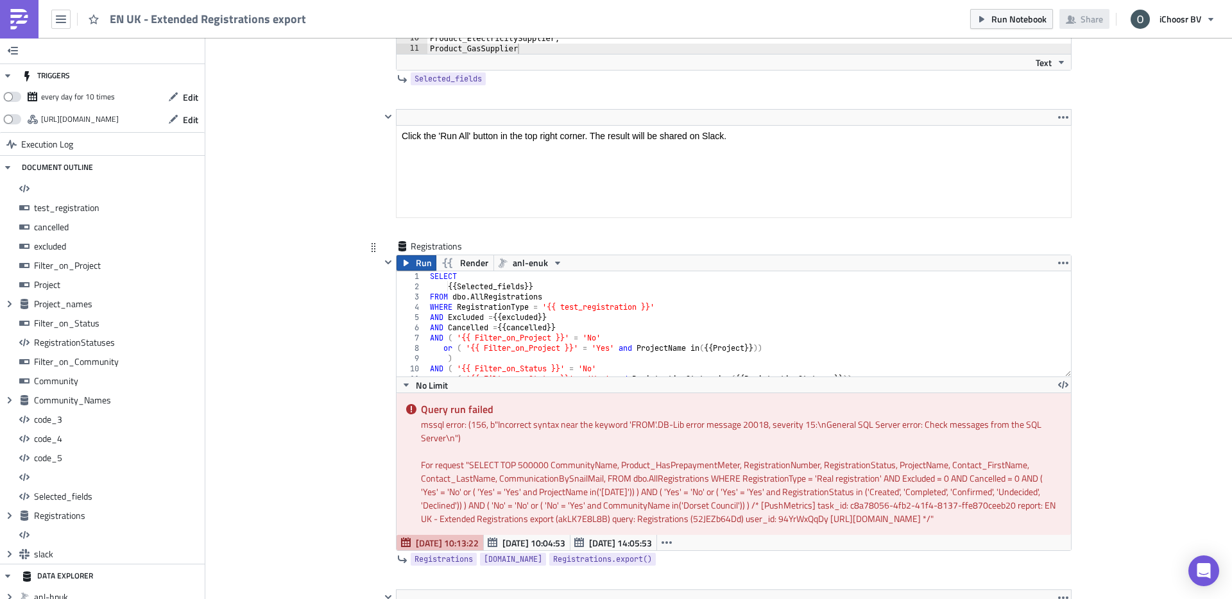
click at [412, 260] on button "Run" at bounding box center [416, 262] width 40 height 15
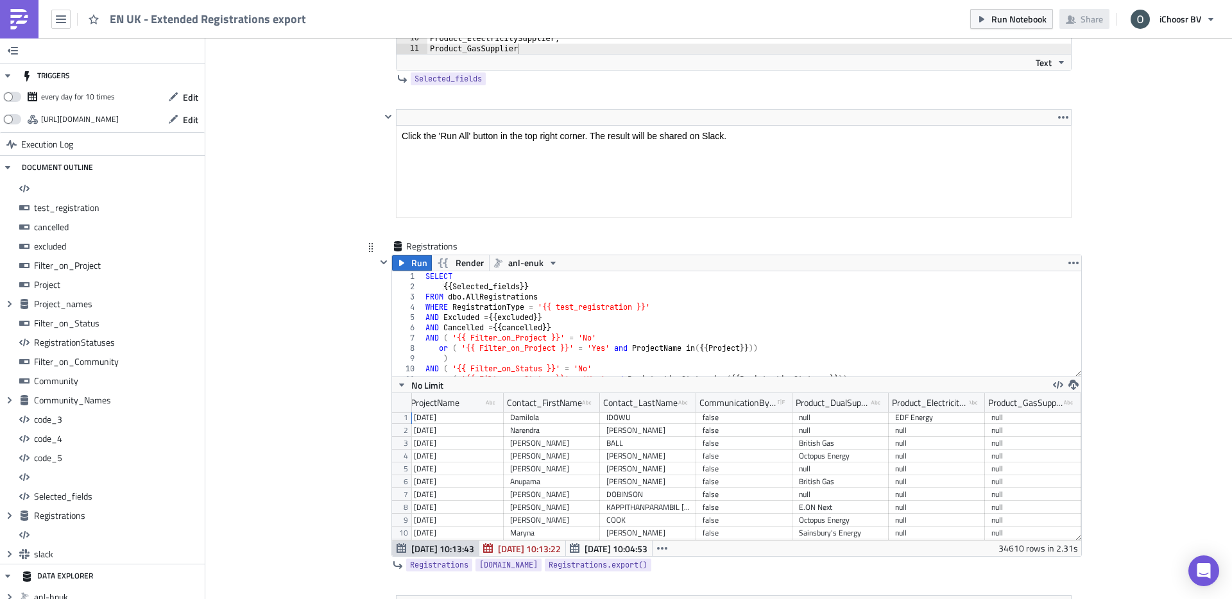
scroll to position [0, 389]
click at [1071, 387] on icon "button" at bounding box center [1073, 385] width 10 height 10
click at [1084, 339] on div "CSV" at bounding box center [1123, 335] width 100 height 13
